Goal: Transaction & Acquisition: Obtain resource

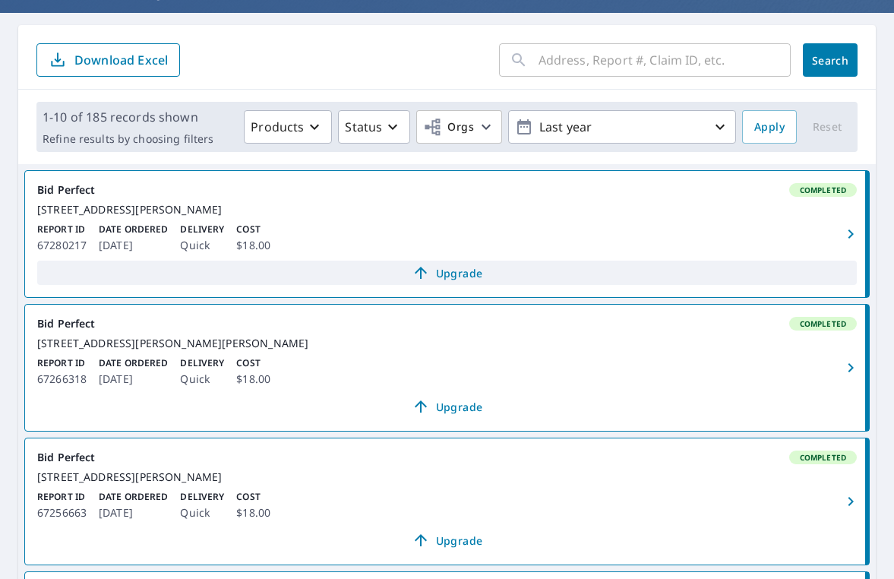
scroll to position [129, 0]
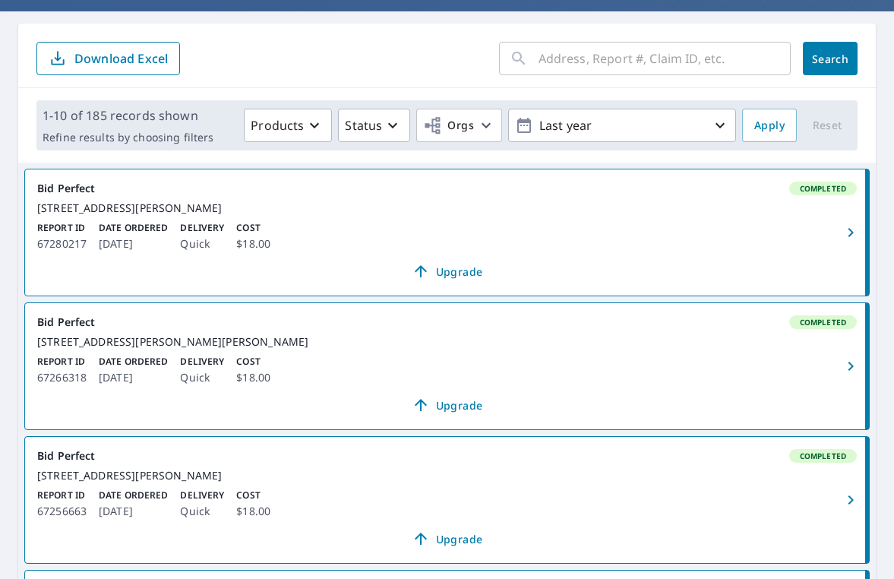
click at [684, 345] on link "Bid Perfect Completed [STREET_ADDRESS][PERSON_NAME][PERSON_NAME] Report ID 6726…" at bounding box center [447, 366] width 844 height 126
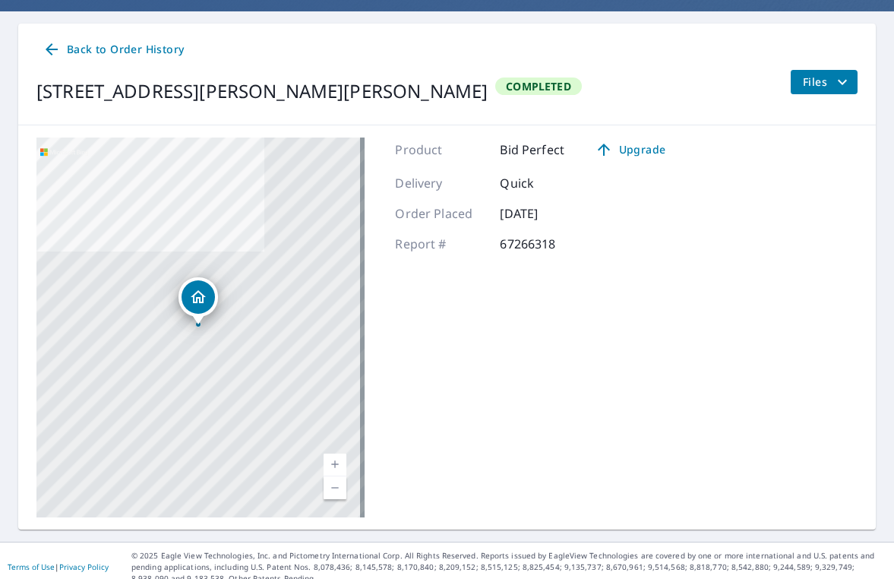
click at [804, 73] on span "Files" at bounding box center [827, 82] width 49 height 18
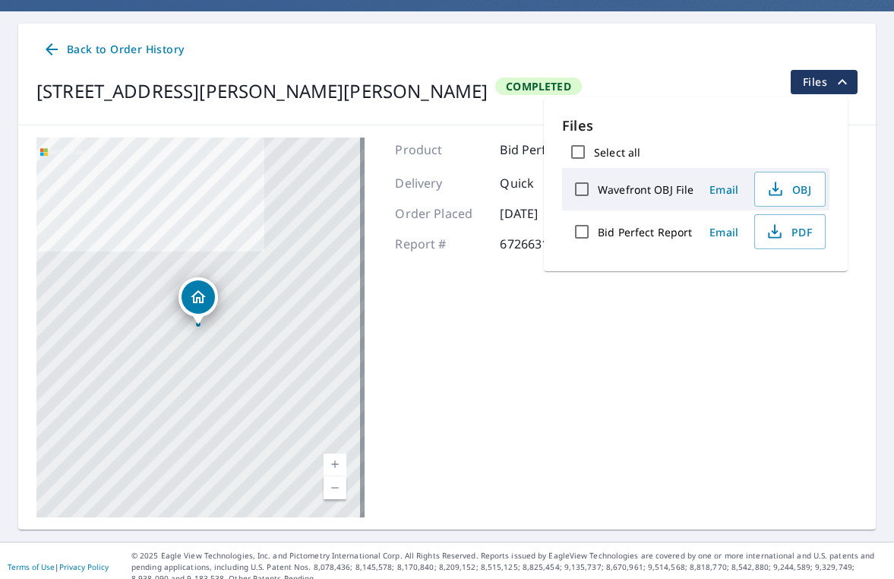
click at [840, 79] on button "Files" at bounding box center [824, 82] width 68 height 24
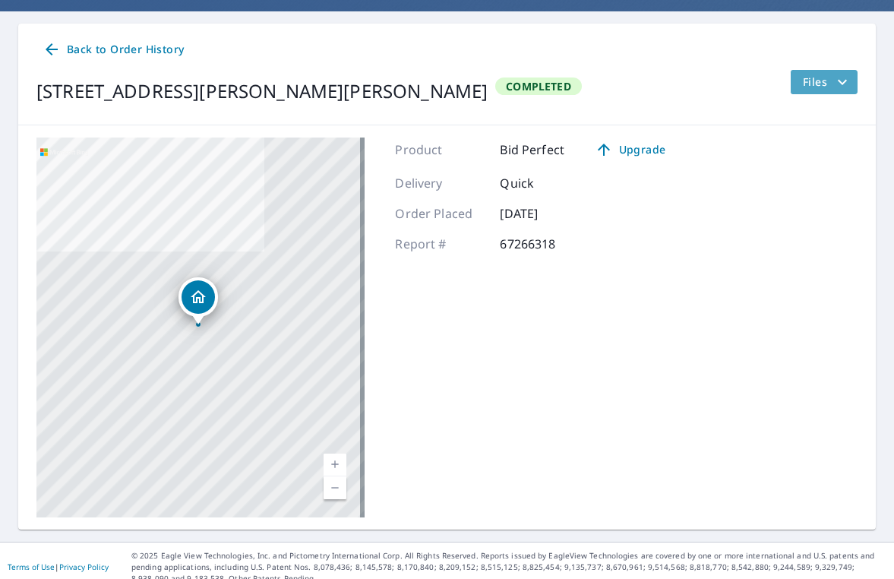
click at [833, 80] on icon "filesDropdownBtn-67266318" at bounding box center [842, 82] width 18 height 18
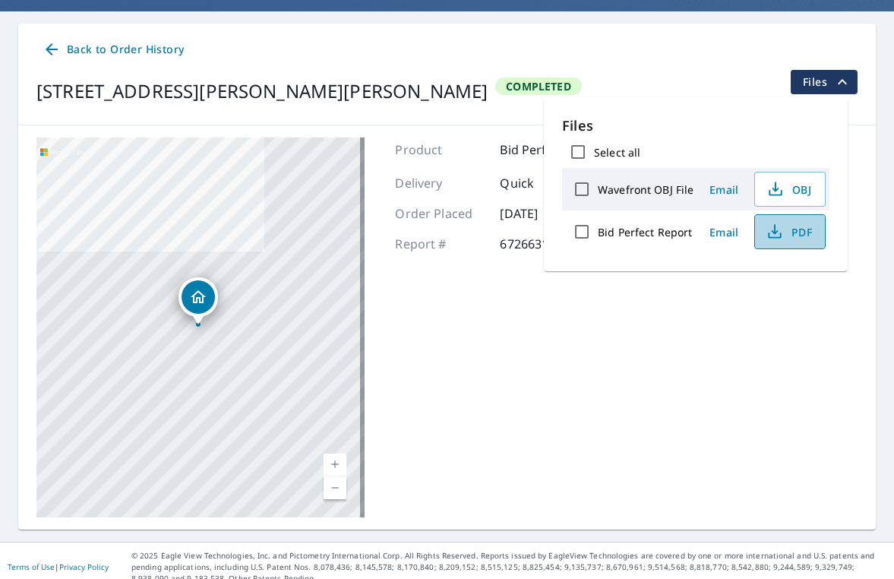
click at [759, 237] on button "PDF" at bounding box center [789, 231] width 71 height 35
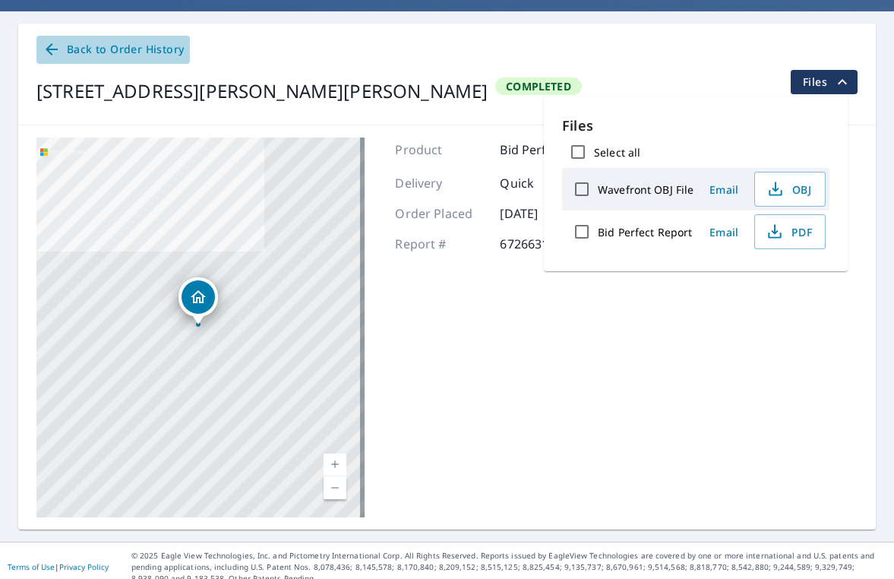
click at [94, 45] on span "Back to Order History" at bounding box center [113, 49] width 141 height 19
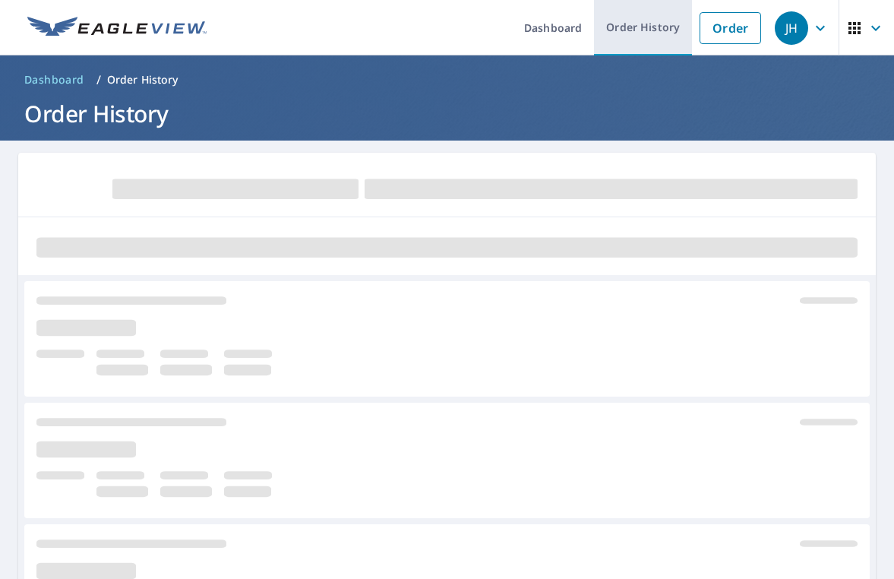
click at [608, 27] on link "Order History" at bounding box center [643, 27] width 98 height 55
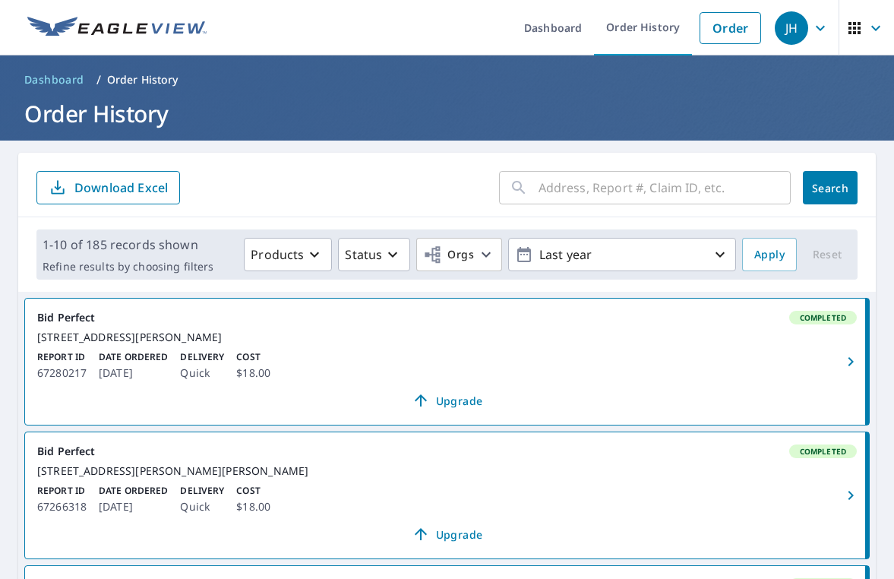
click at [621, 183] on input "text" at bounding box center [665, 187] width 252 height 43
click at [625, 187] on input "text" at bounding box center [665, 187] width 252 height 43
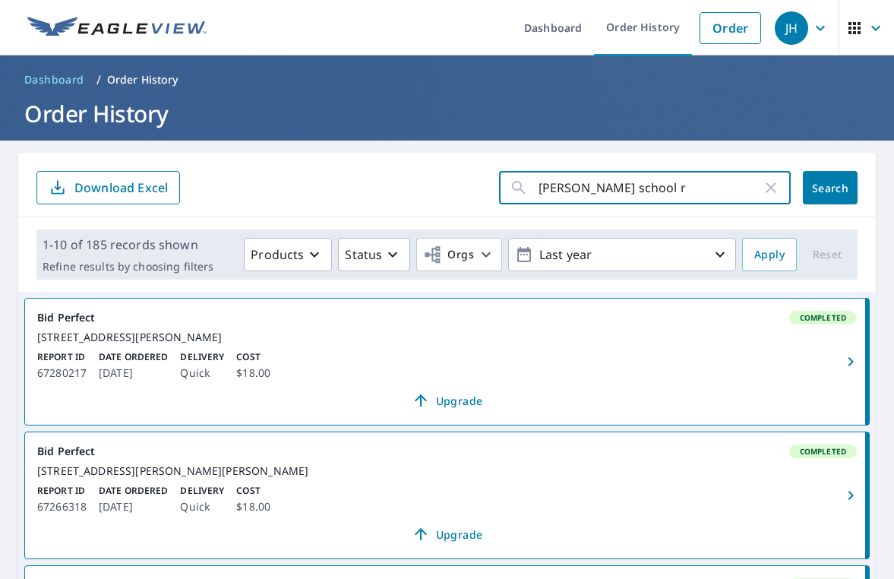
type input "alma school rd"
click at [841, 196] on button "Search" at bounding box center [830, 187] width 55 height 33
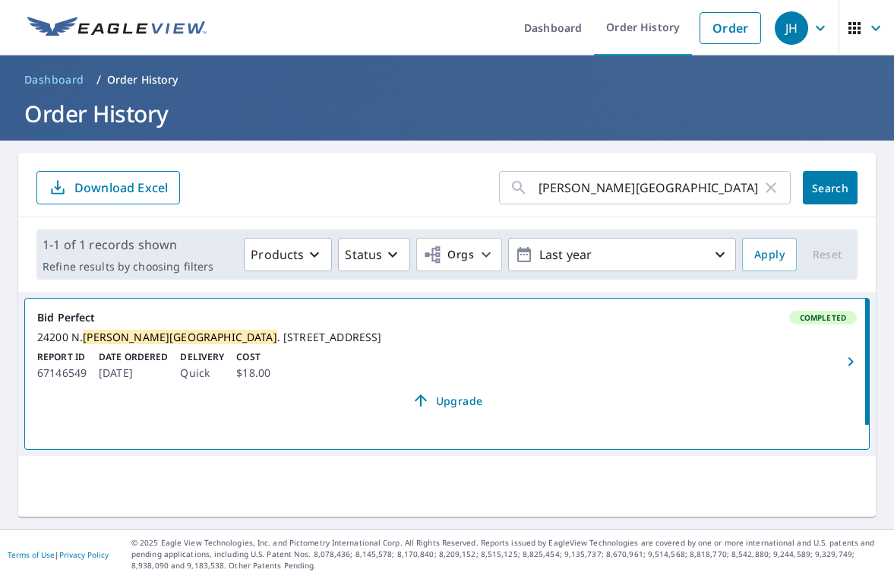
click at [159, 344] on div "24200 N. Alma School Rd . Unit 41 Scottsdale, AZ 85255" at bounding box center [447, 337] width 820 height 14
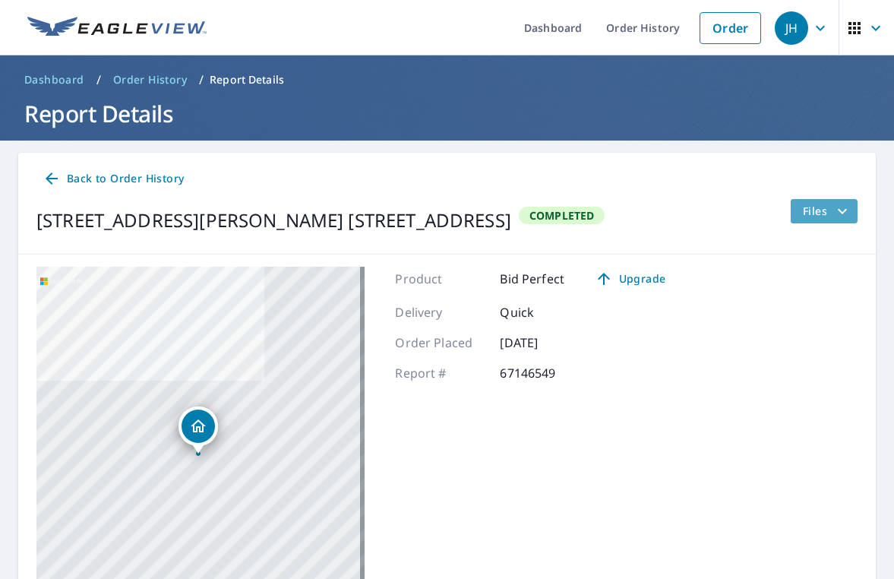
click at [814, 203] on span "Files" at bounding box center [827, 211] width 49 height 18
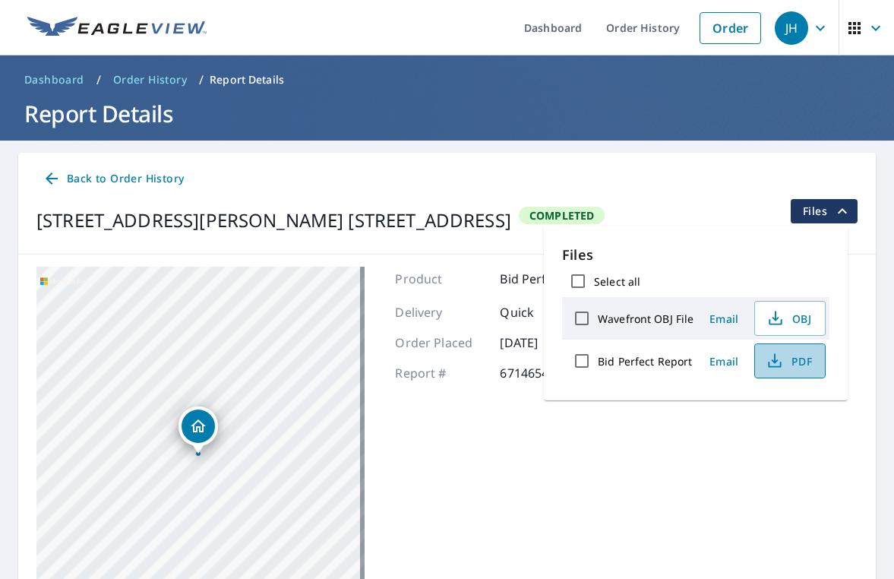
click at [794, 360] on span "PDF" at bounding box center [788, 361] width 49 height 18
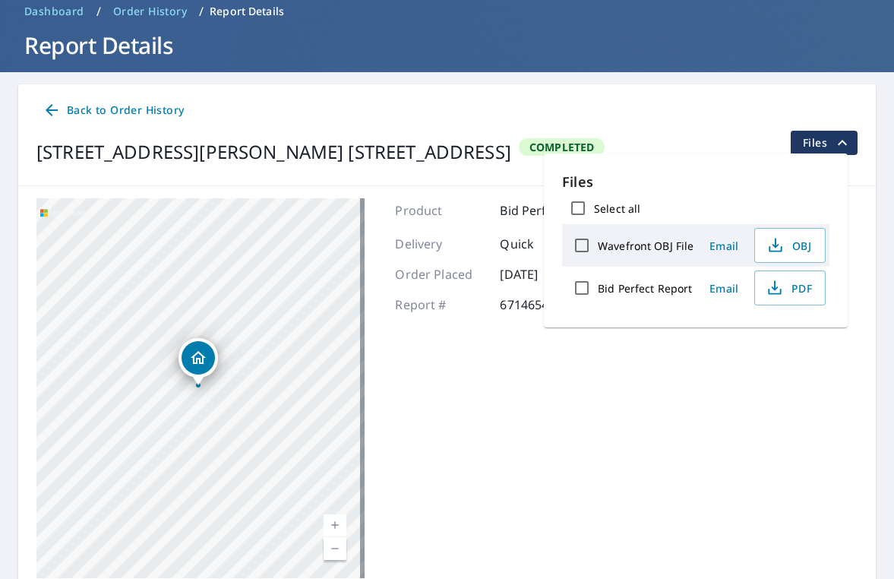
scroll to position [76, 0]
